Goal: Task Accomplishment & Management: Complete application form

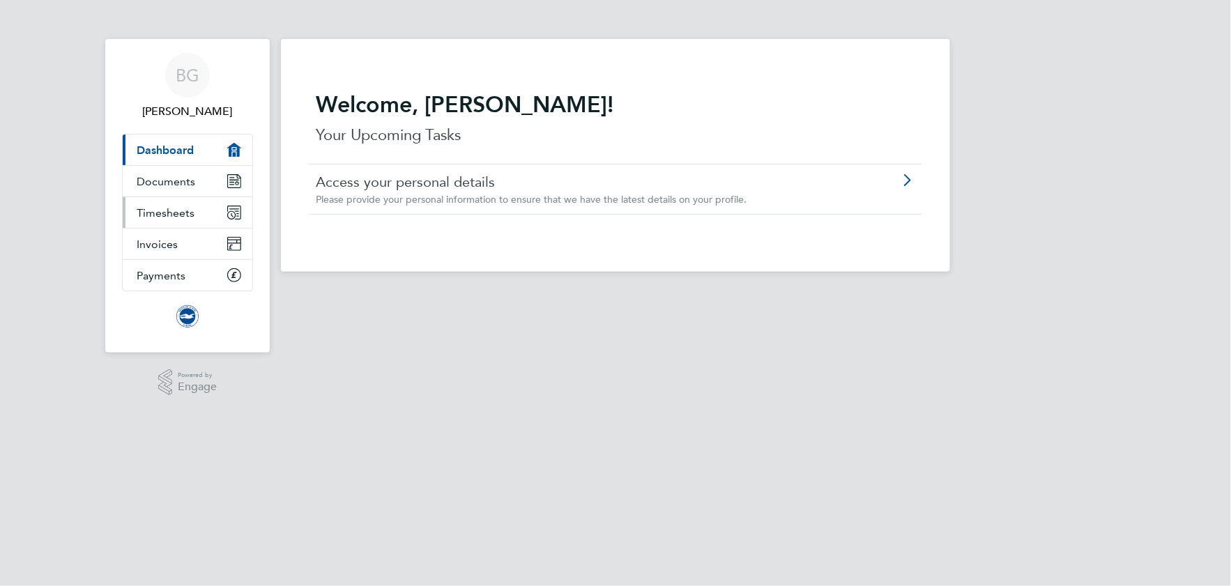
click at [171, 215] on span "Timesheets" at bounding box center [166, 212] width 58 height 13
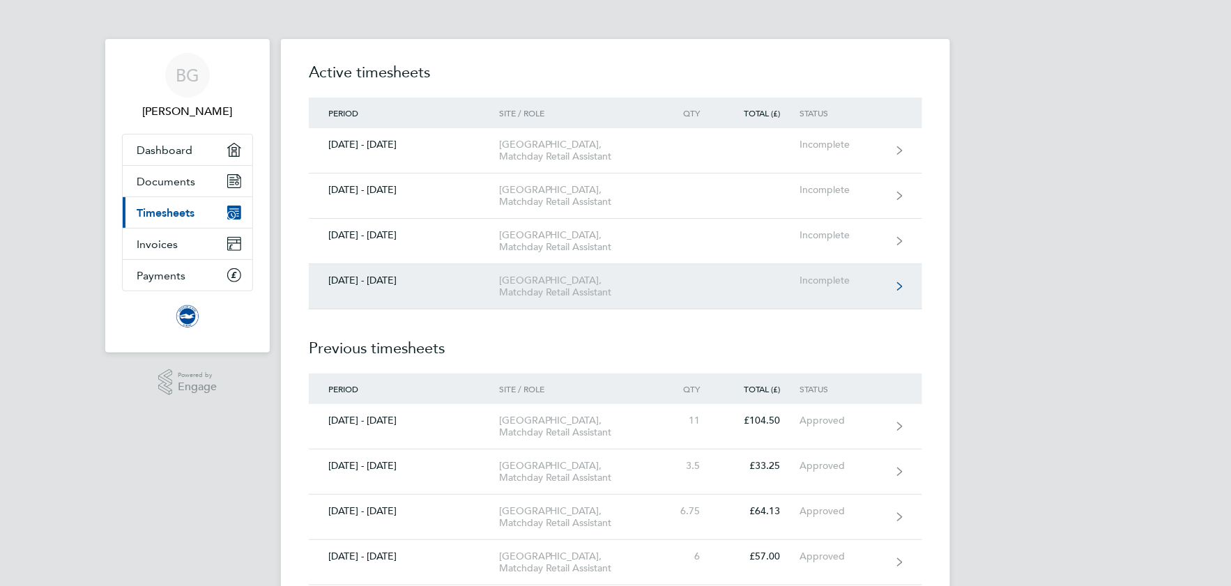
click at [530, 298] on div "[GEOGRAPHIC_DATA], Matchday Retail Assistant" at bounding box center [579, 287] width 160 height 24
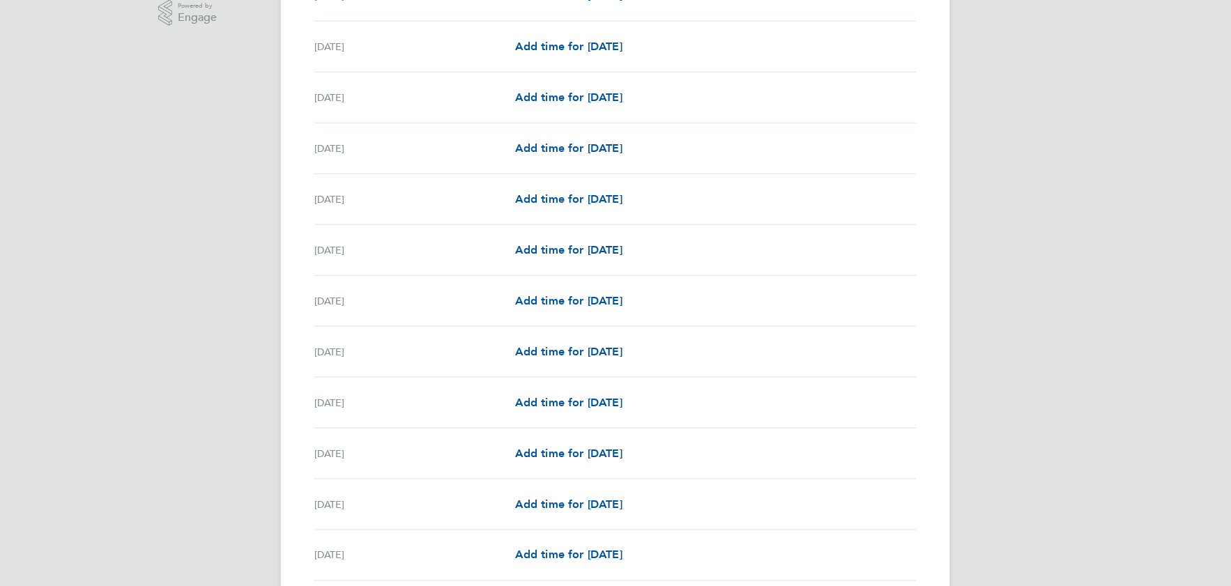
scroll to position [372, 0]
click at [609, 290] on div "[DATE] Add time for [DATE] Add time for [DATE]" at bounding box center [615, 299] width 602 height 51
click at [607, 297] on span "Add time for [DATE]" at bounding box center [568, 298] width 107 height 13
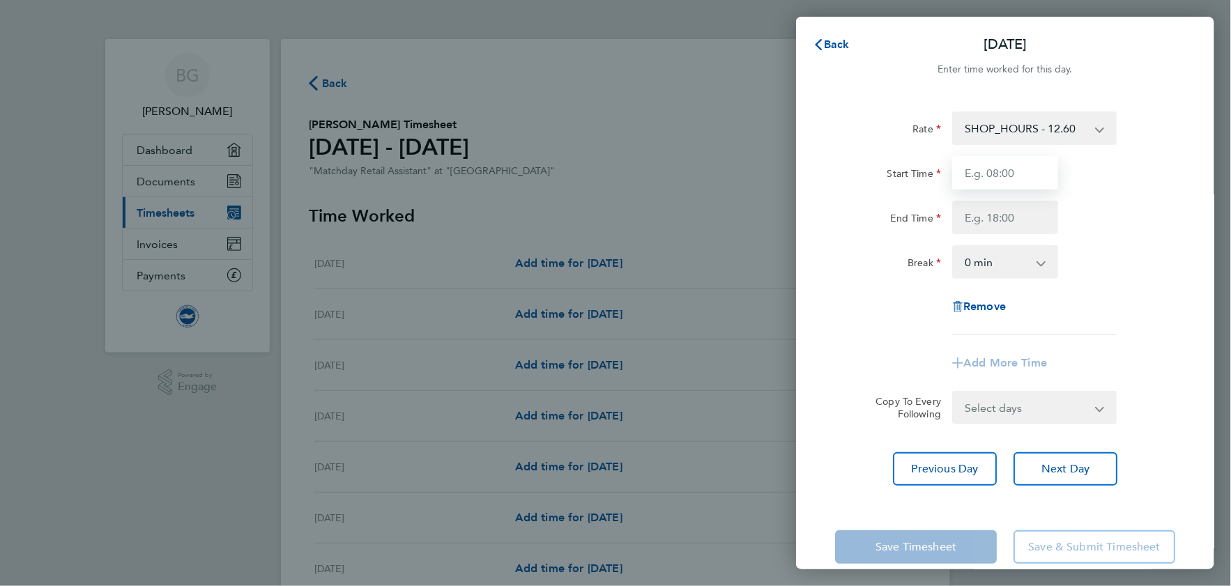
click at [998, 171] on input "Start Time" at bounding box center [1005, 172] width 106 height 33
type input "13:30"
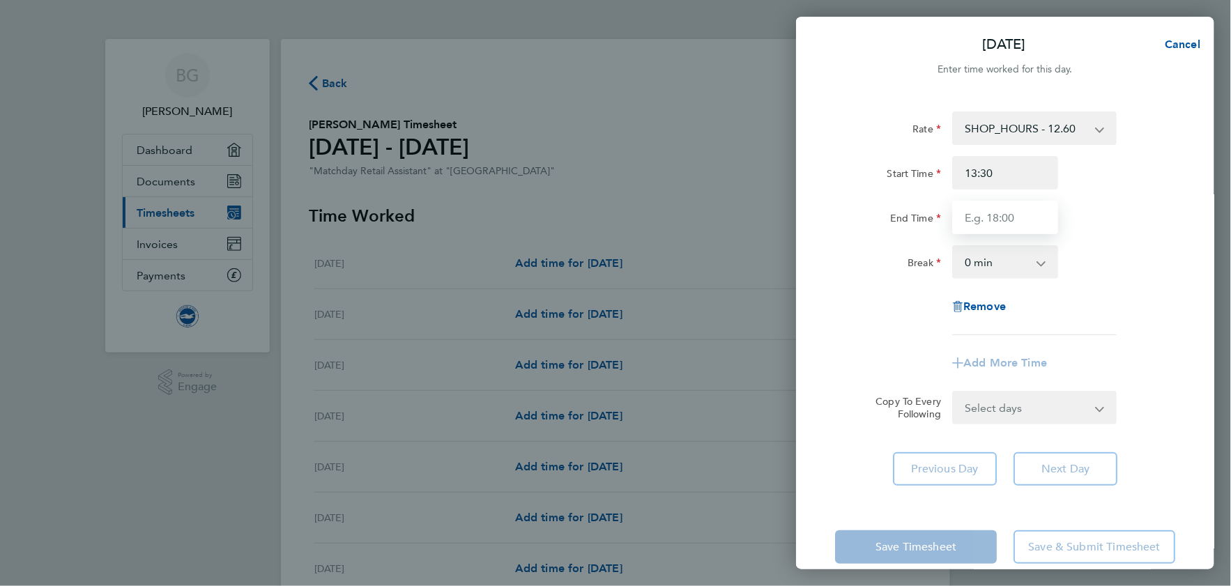
click at [1000, 213] on input "End Time" at bounding box center [1005, 217] width 106 height 33
click at [1040, 266] on select "0 min 15 min 30 min 45 min 60 min 75 min 90 min" at bounding box center [997, 262] width 86 height 31
type input "20:20"
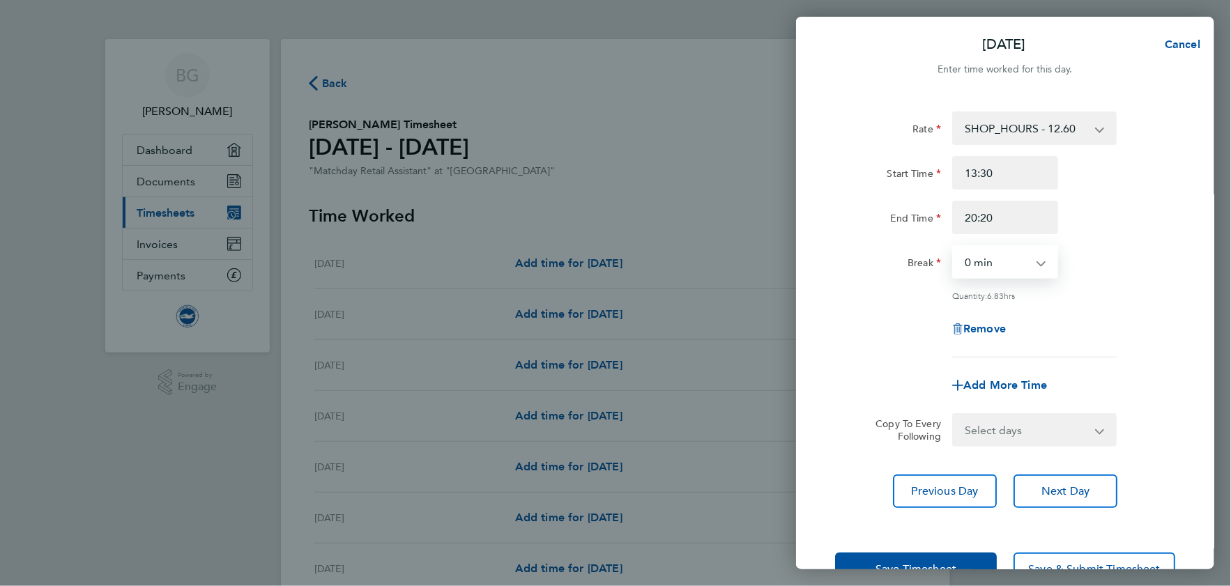
select select "90"
click at [954, 247] on select "0 min 15 min 30 min 45 min 60 min 75 min 90 min" at bounding box center [997, 262] width 86 height 31
click at [932, 563] on span "Save Timesheet" at bounding box center [916, 570] width 81 height 14
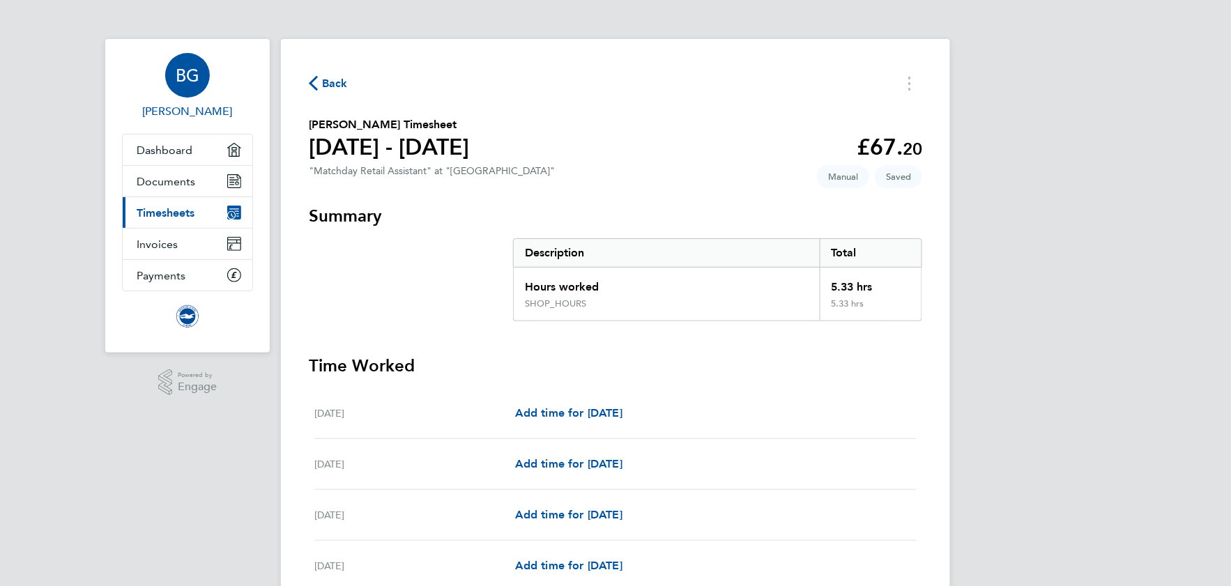
click at [188, 65] on div "BG" at bounding box center [187, 75] width 45 height 45
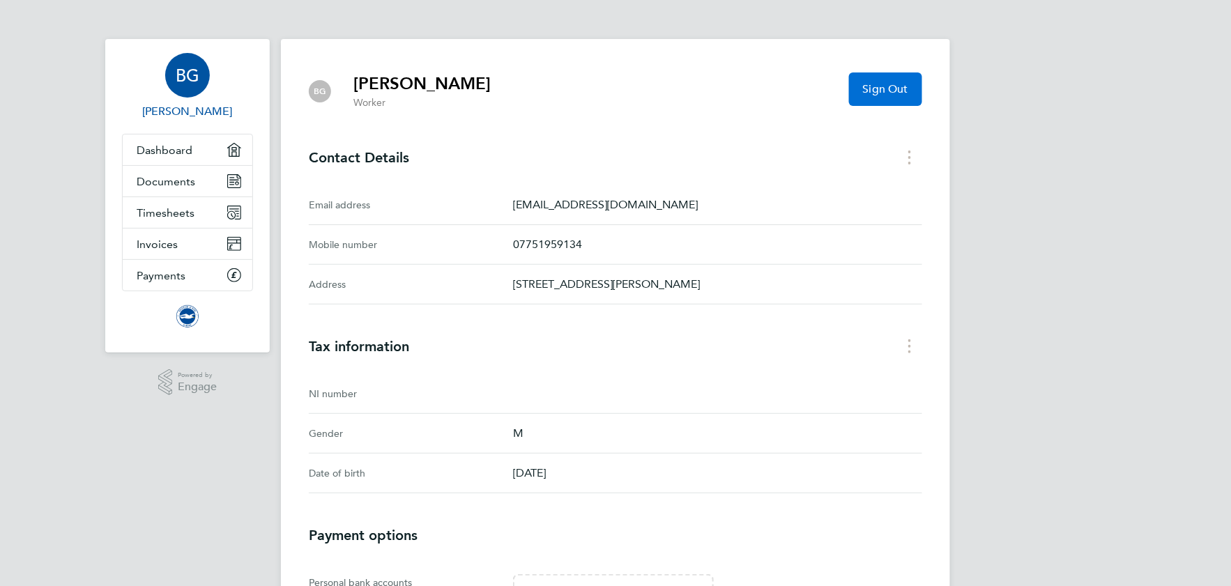
click at [884, 82] on button "Sign Out" at bounding box center [885, 89] width 73 height 33
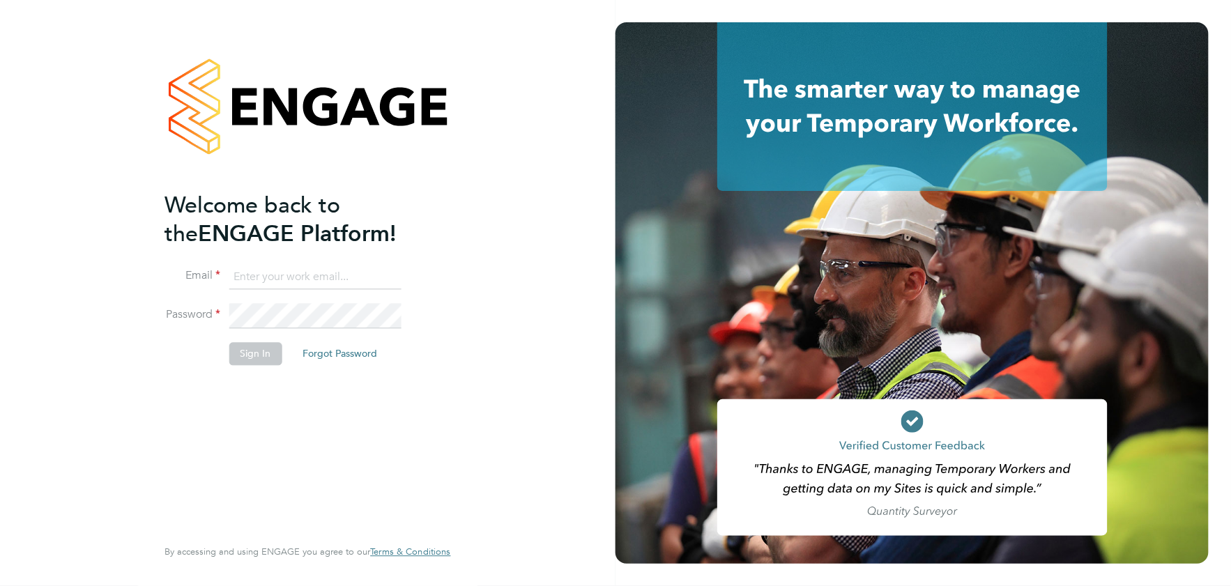
click at [299, 280] on input at bounding box center [315, 277] width 172 height 25
type input "[PERSON_NAME][EMAIL_ADDRESS][DOMAIN_NAME]"
click at [252, 353] on button "Sign In" at bounding box center [255, 354] width 53 height 22
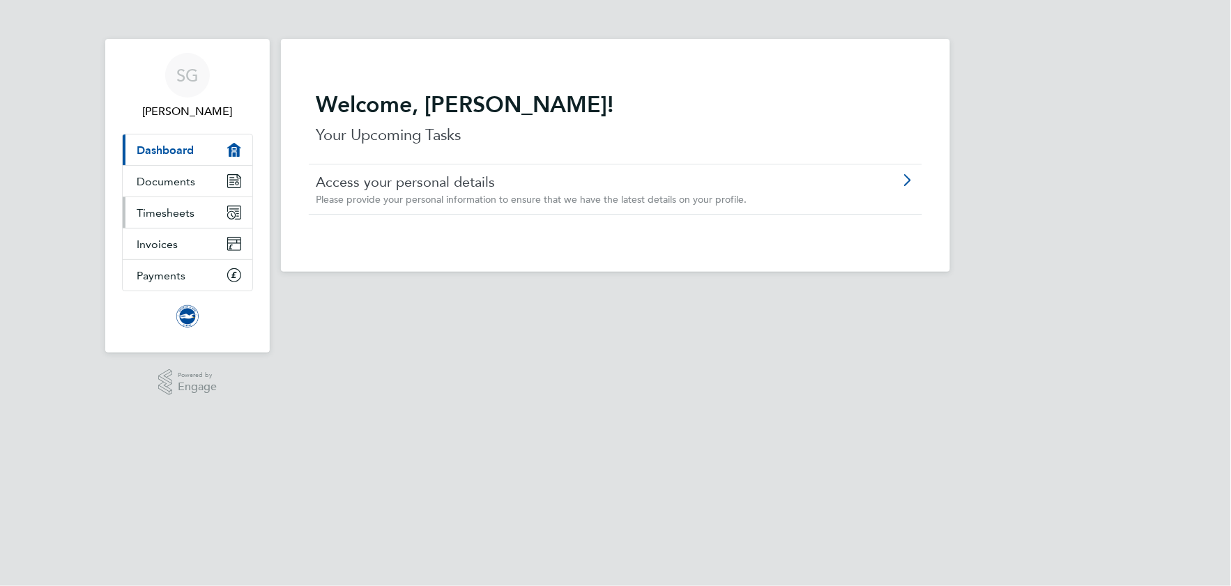
click at [182, 215] on span "Timesheets" at bounding box center [166, 212] width 58 height 13
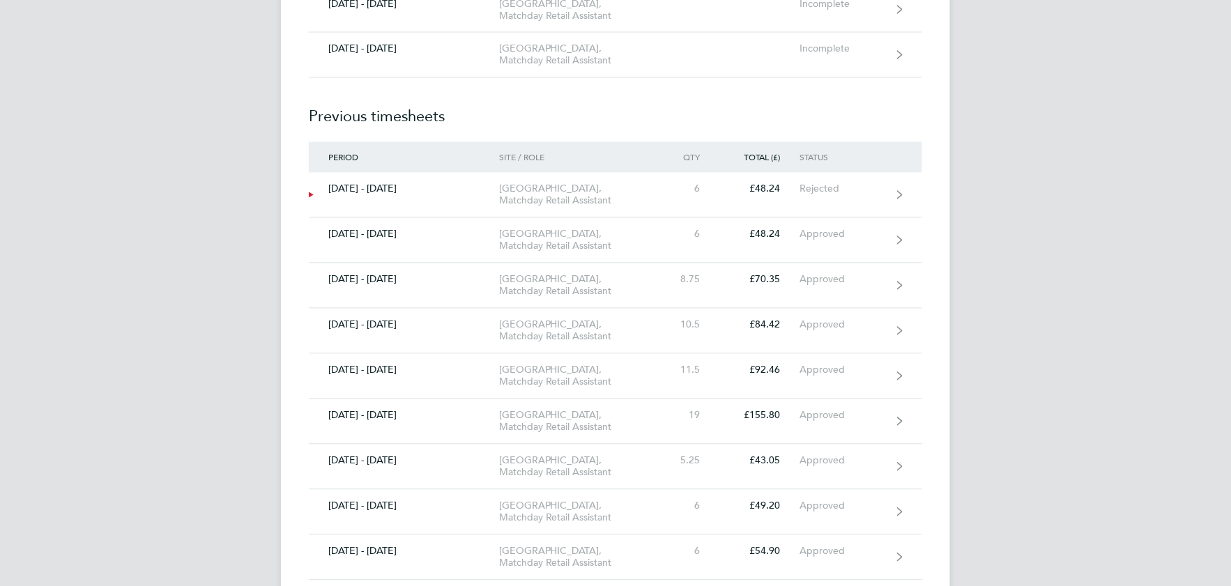
scroll to position [892, 0]
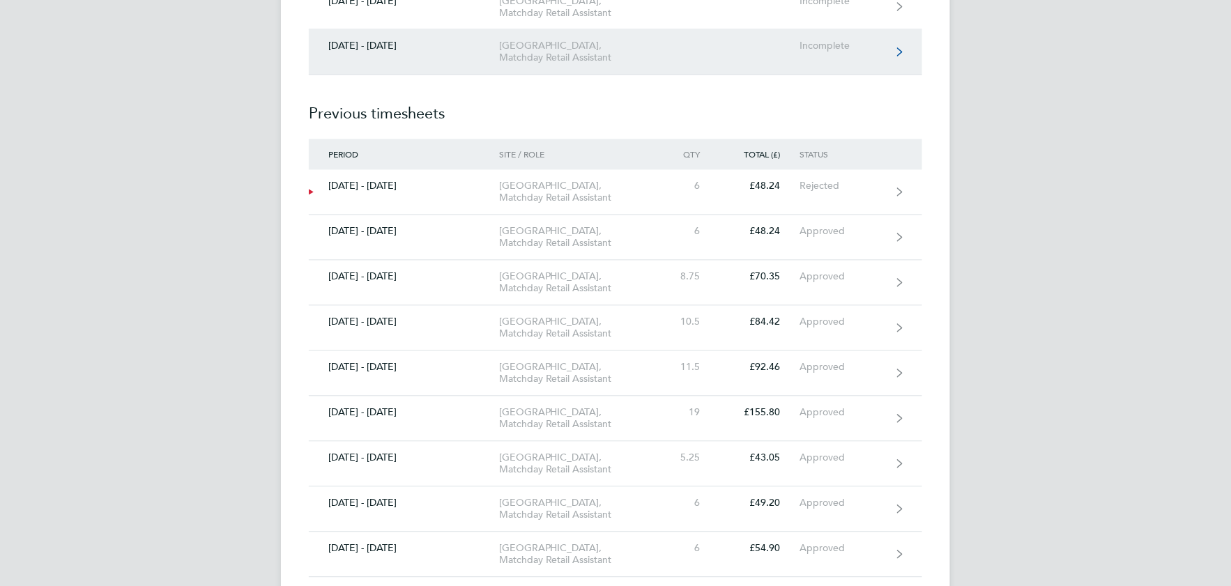
click at [609, 64] on div "[GEOGRAPHIC_DATA], Matchday Retail Assistant" at bounding box center [579, 52] width 160 height 24
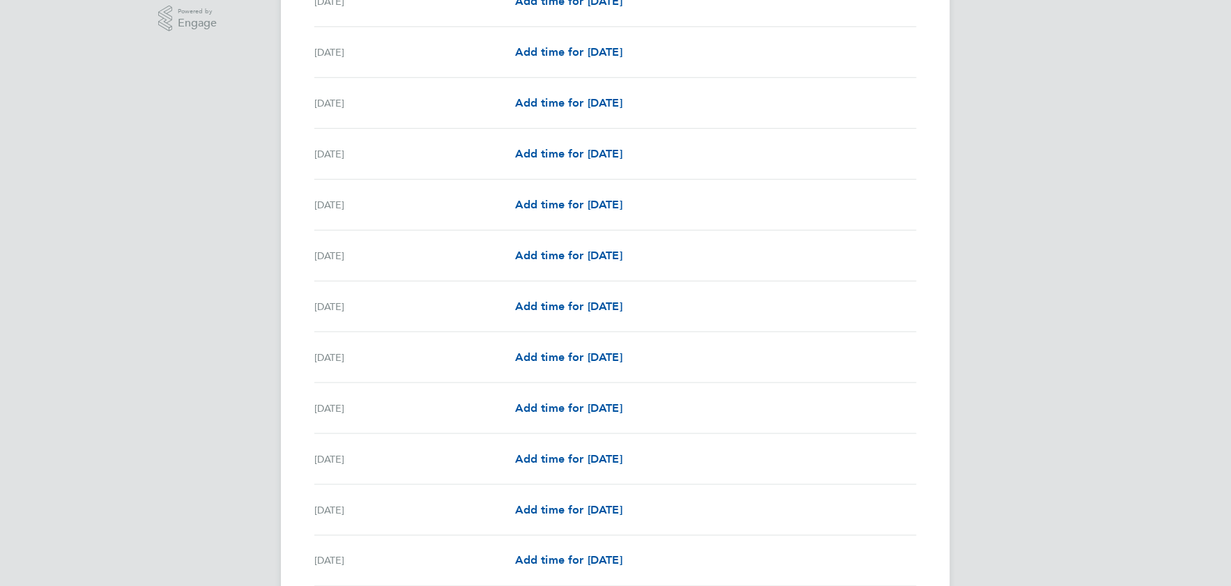
scroll to position [372, 0]
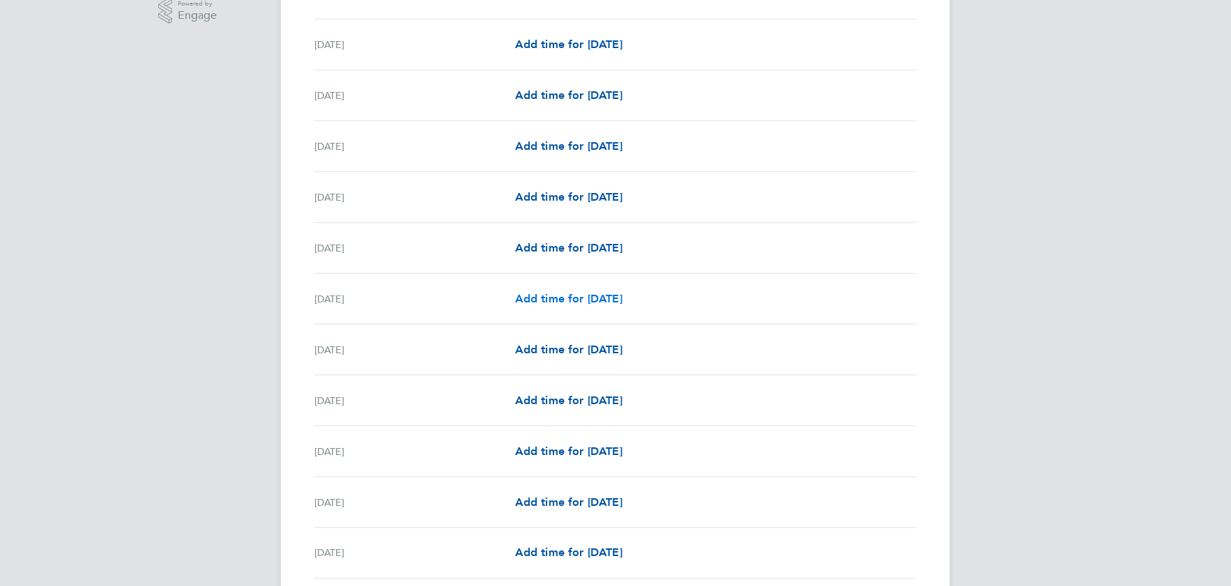
click at [611, 299] on span "Add time for [DATE]" at bounding box center [568, 298] width 107 height 13
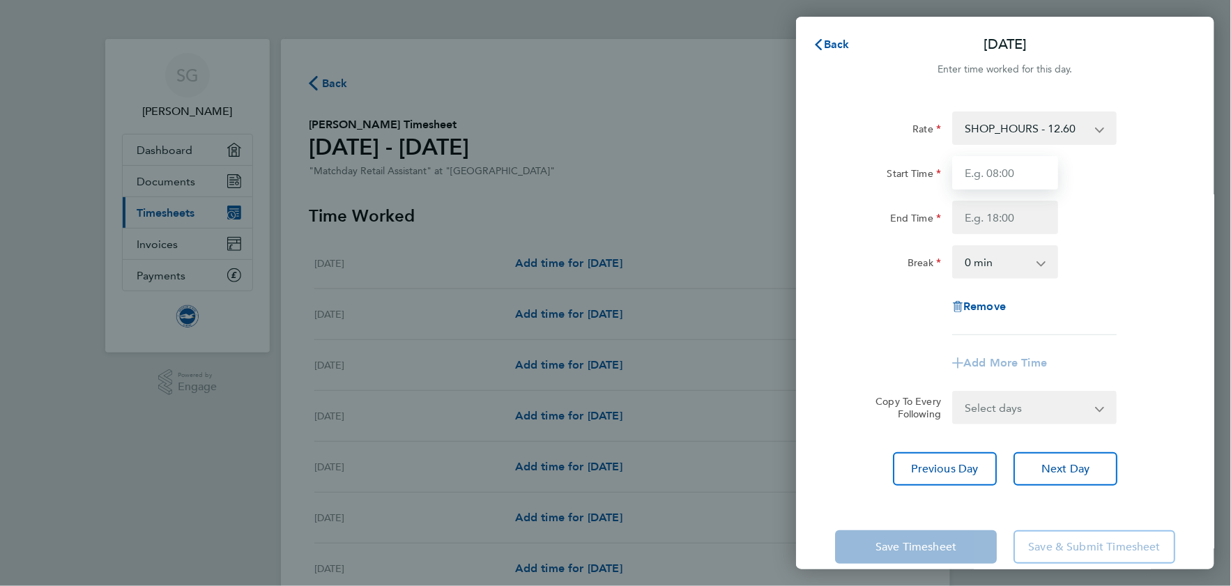
click at [985, 174] on input "Start Time" at bounding box center [1005, 172] width 106 height 33
type input "13:30"
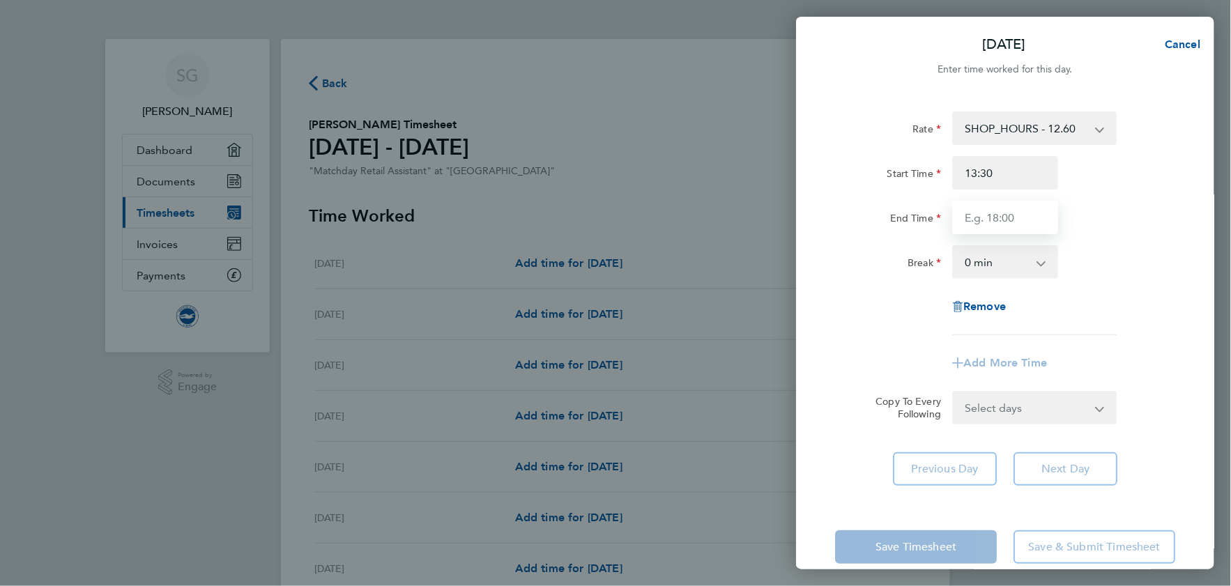
click at [988, 216] on input "End Time" at bounding box center [1005, 217] width 106 height 33
type input "20:20"
click at [1039, 268] on select "0 min 15 min 30 min 45 min 60 min 75 min 90 min" at bounding box center [997, 262] width 86 height 31
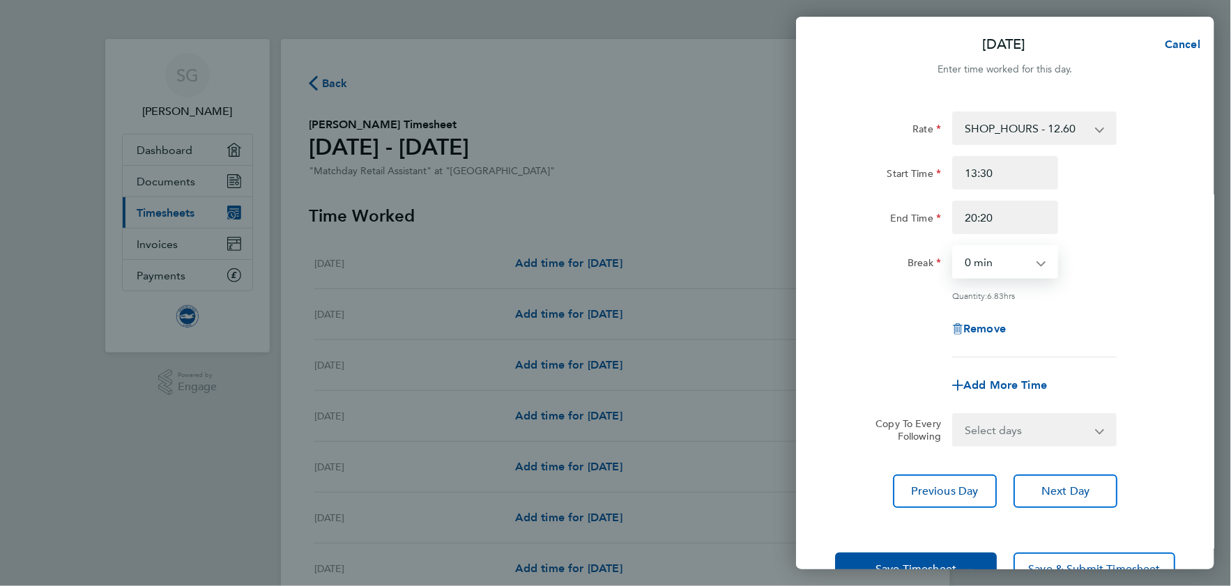
select select "90"
click at [954, 247] on select "0 min 15 min 30 min 45 min 60 min 75 min 90 min" at bounding box center [997, 262] width 86 height 31
click at [948, 559] on button "Save Timesheet" at bounding box center [916, 569] width 162 height 33
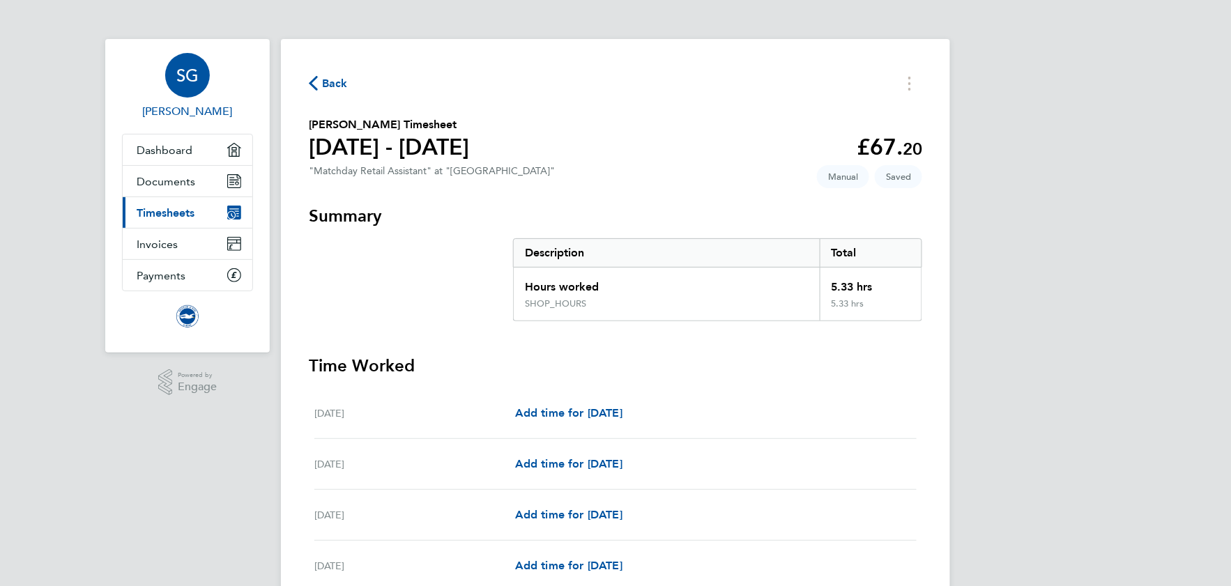
click at [195, 73] on span "SG" at bounding box center [187, 75] width 22 height 18
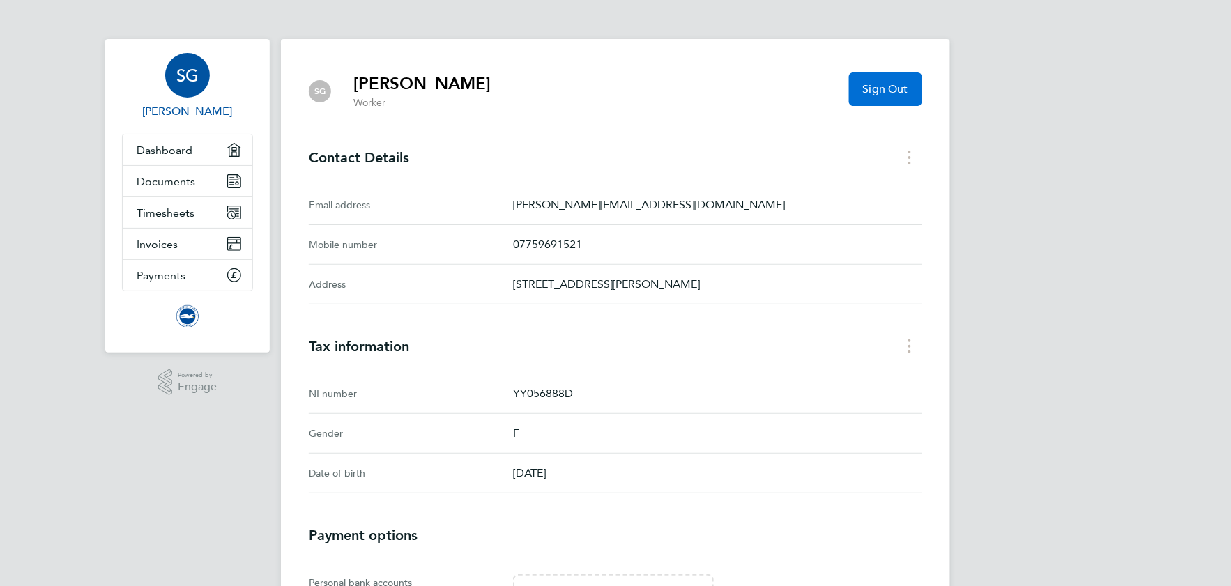
click at [893, 87] on span "Sign Out" at bounding box center [885, 89] width 45 height 14
